Goal: Find specific page/section: Find specific page/section

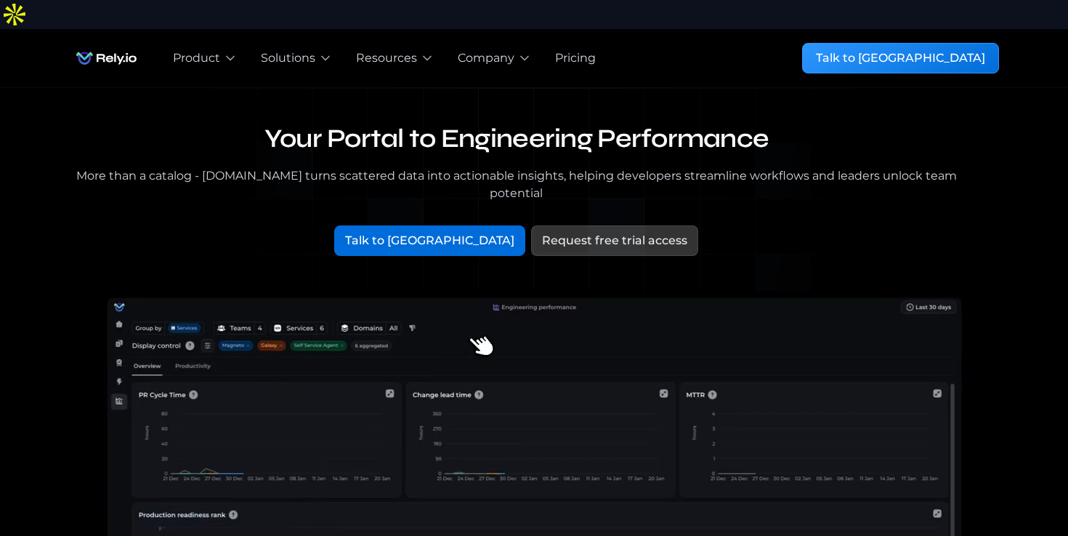
click at [232, 167] on div "More than a catalog - [DOMAIN_NAME] turns scattered data into actionable insigh…" at bounding box center [516, 184] width 895 height 35
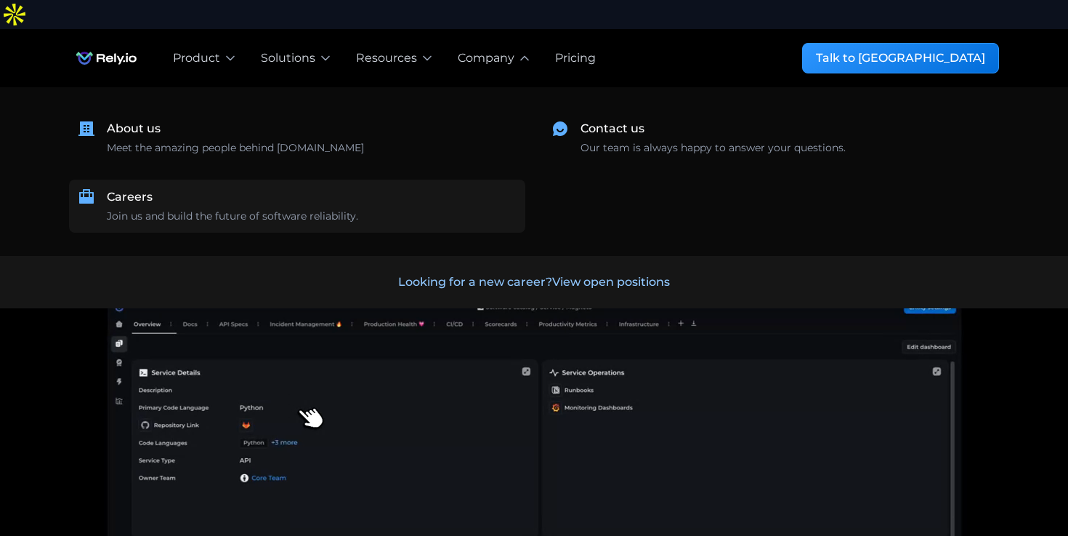
click at [268, 209] on div "Join us and build the future of software reliability." at bounding box center [232, 216] width 251 height 15
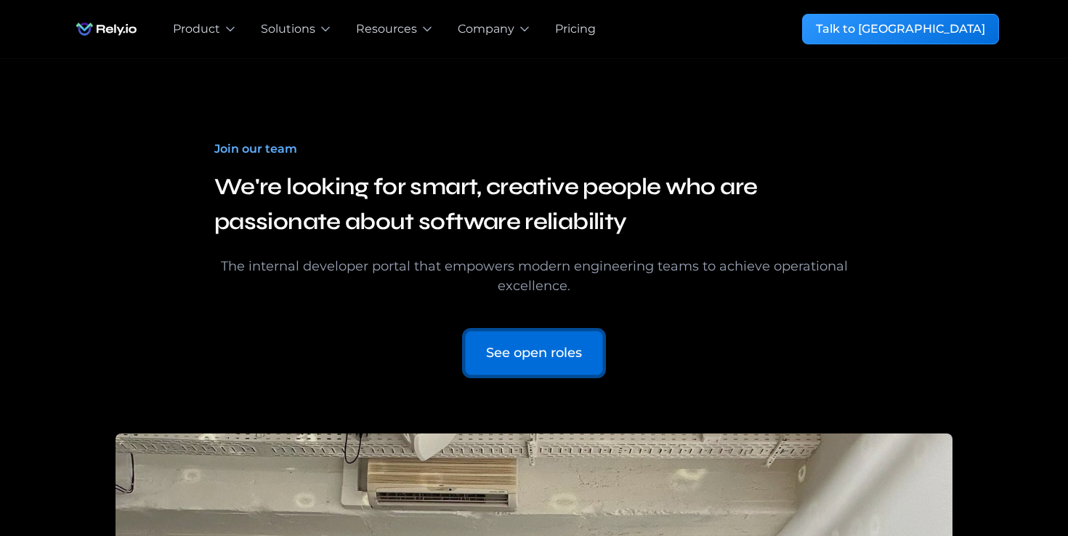
click at [503, 350] on div "See open roles" at bounding box center [534, 353] width 96 height 20
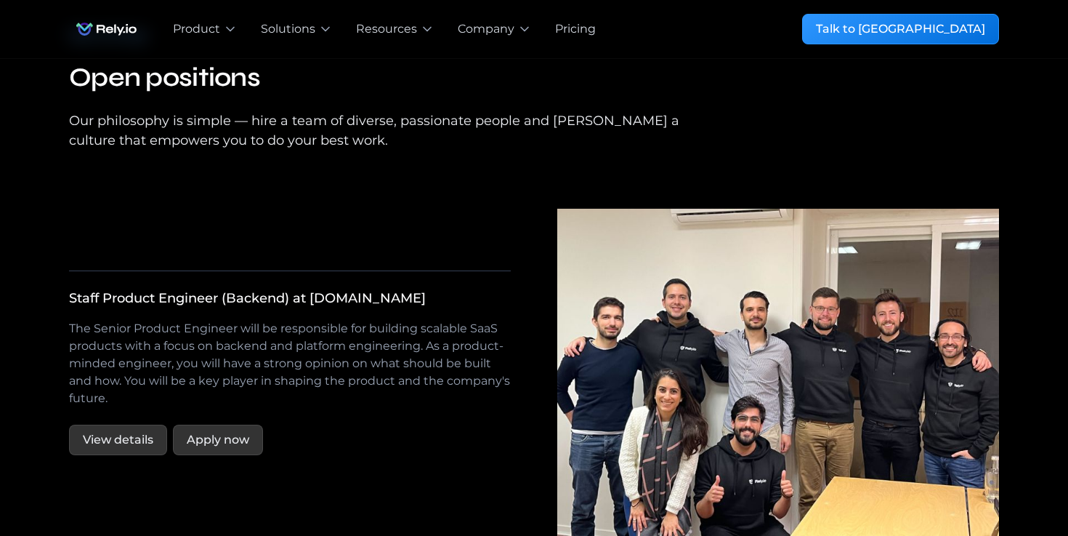
scroll to position [2481, 0]
